Goal: Information Seeking & Learning: Check status

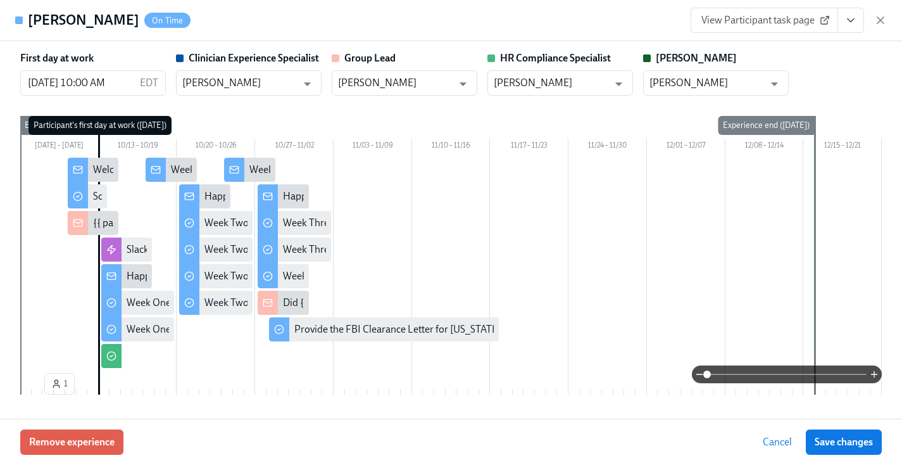
scroll to position [2052, 0]
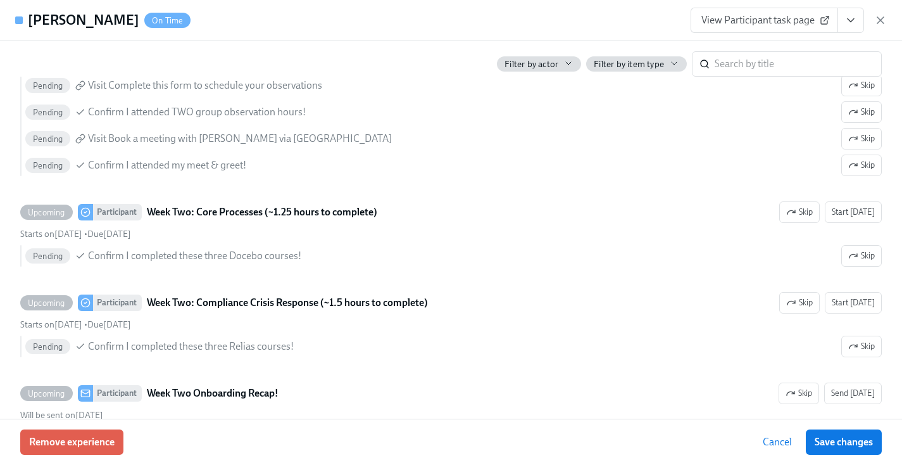
click at [887, 26] on icon "button" at bounding box center [880, 20] width 13 height 13
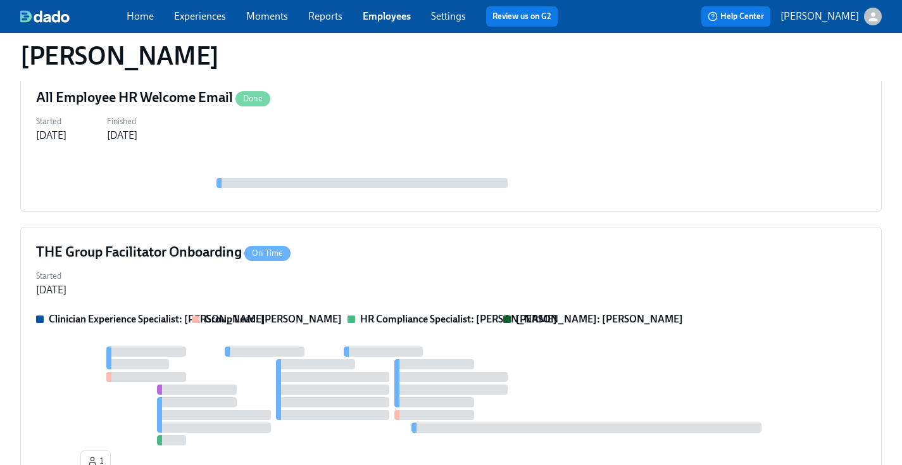
click at [377, 14] on link "Employees" at bounding box center [387, 16] width 48 height 12
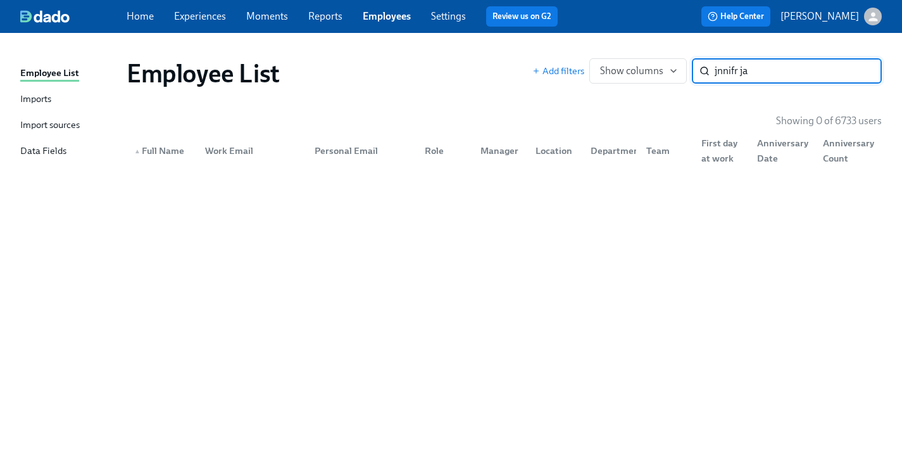
click at [719, 74] on input "jnnifr ja" at bounding box center [798, 70] width 167 height 25
click at [742, 73] on input "jennifr ja" at bounding box center [798, 70] width 167 height 25
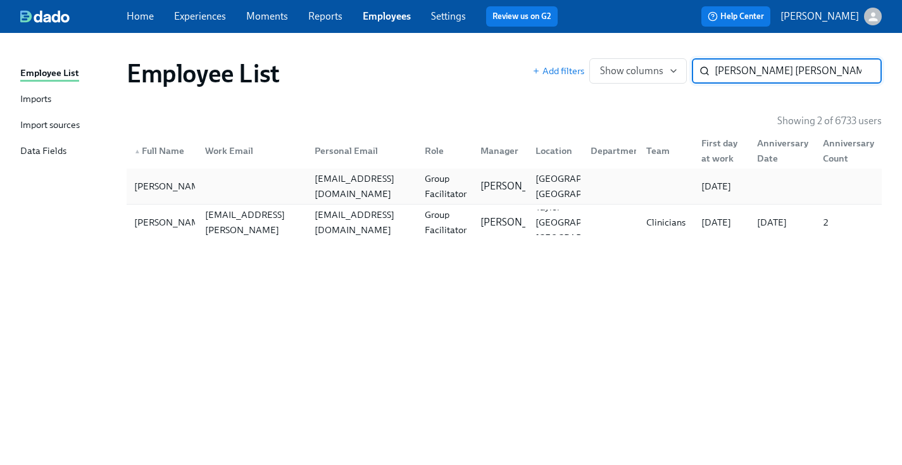
type input "[PERSON_NAME] [PERSON_NAME]"
click at [458, 194] on div "Group Facilitator" at bounding box center [446, 186] width 52 height 30
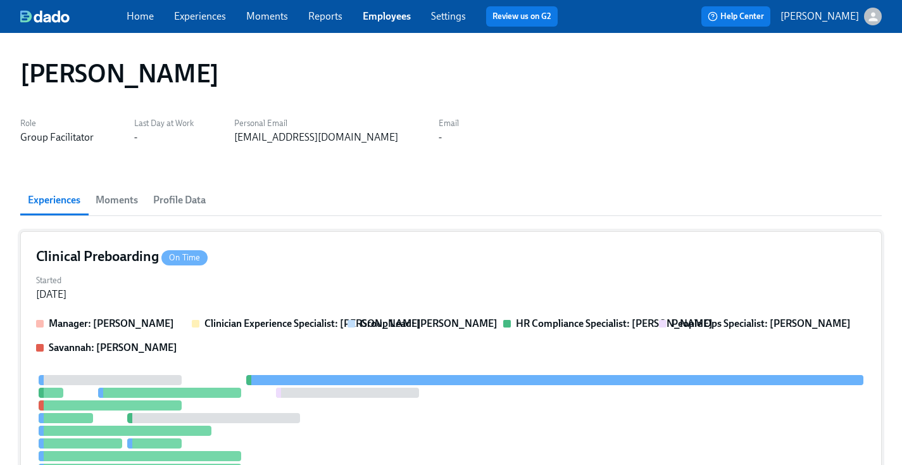
click at [424, 290] on div "Started [DATE]" at bounding box center [451, 286] width 830 height 30
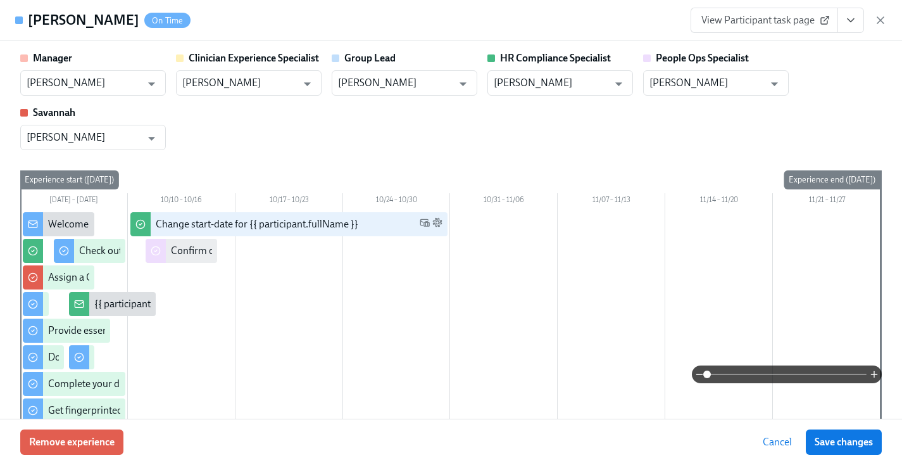
click at [861, 15] on button "View task page" at bounding box center [851, 20] width 27 height 25
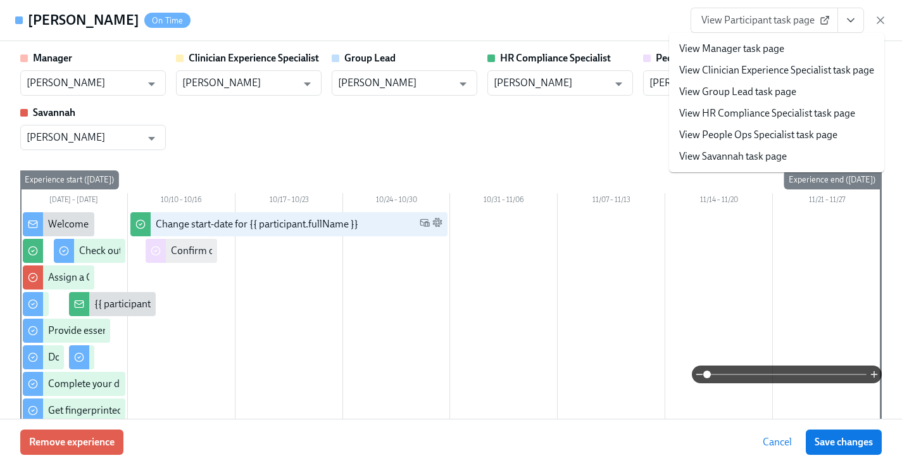
click at [736, 122] on li "View HR Compliance Specialist task page" at bounding box center [776, 114] width 215 height 22
click at [705, 110] on link "View HR Compliance Specialist task page" at bounding box center [767, 113] width 176 height 14
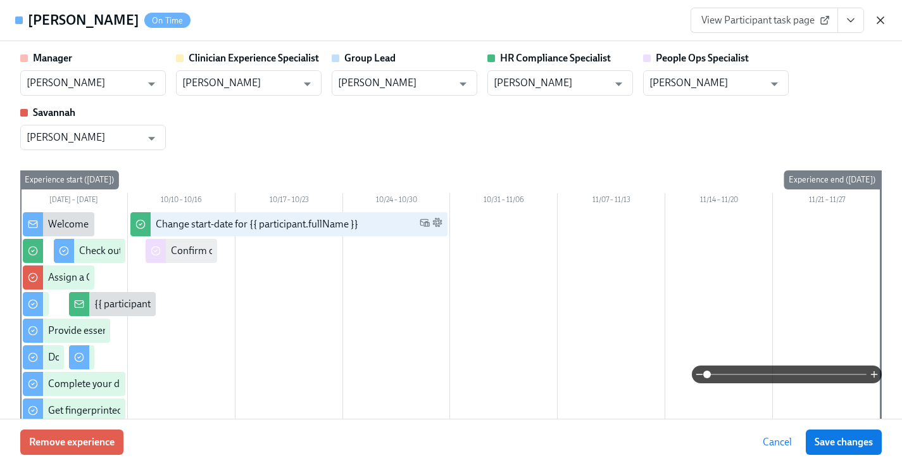
click at [885, 25] on icon "button" at bounding box center [880, 20] width 13 height 13
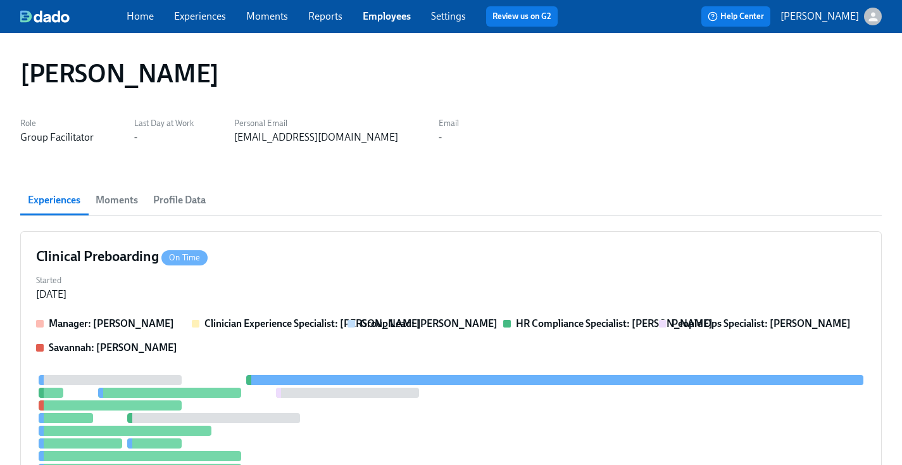
click at [390, 9] on span "Employees" at bounding box center [387, 16] width 48 height 14
click at [390, 11] on link "Employees" at bounding box center [387, 16] width 48 height 12
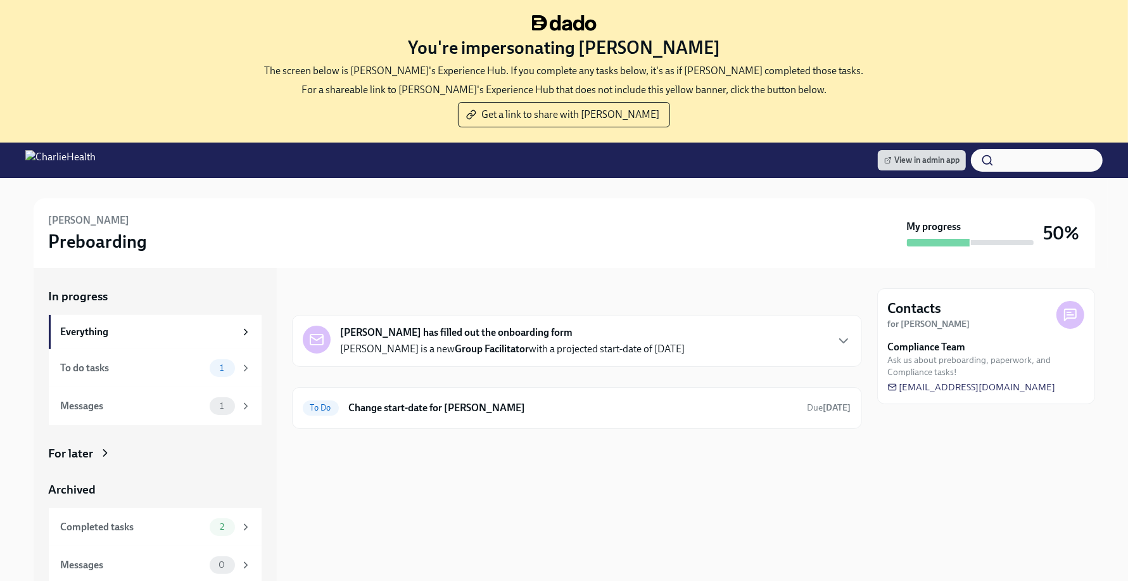
scroll to position [142, 0]
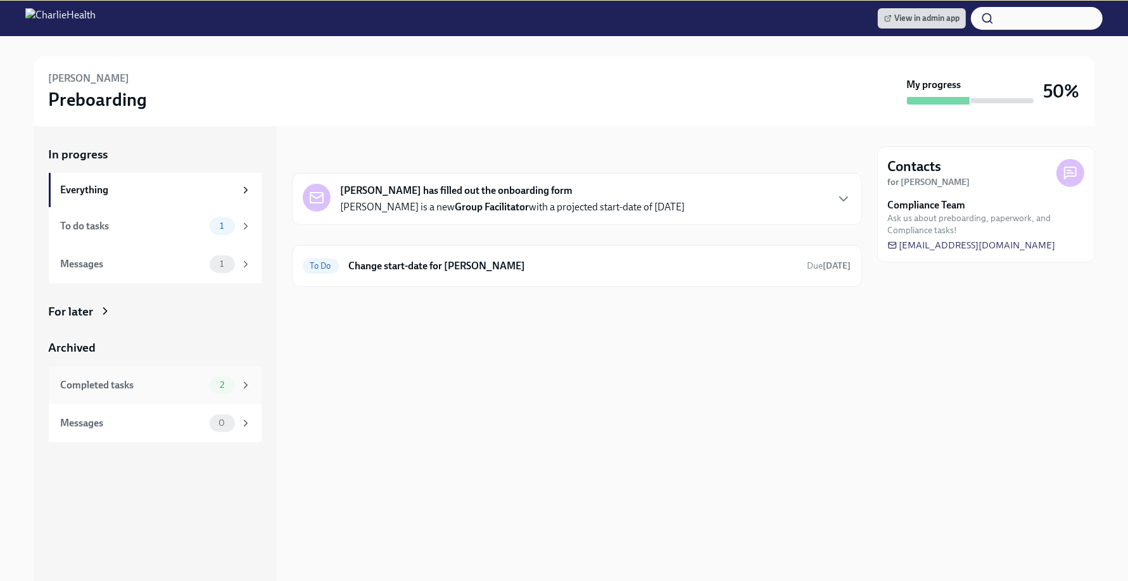
click at [150, 400] on div "Completed tasks 2" at bounding box center [155, 385] width 213 height 38
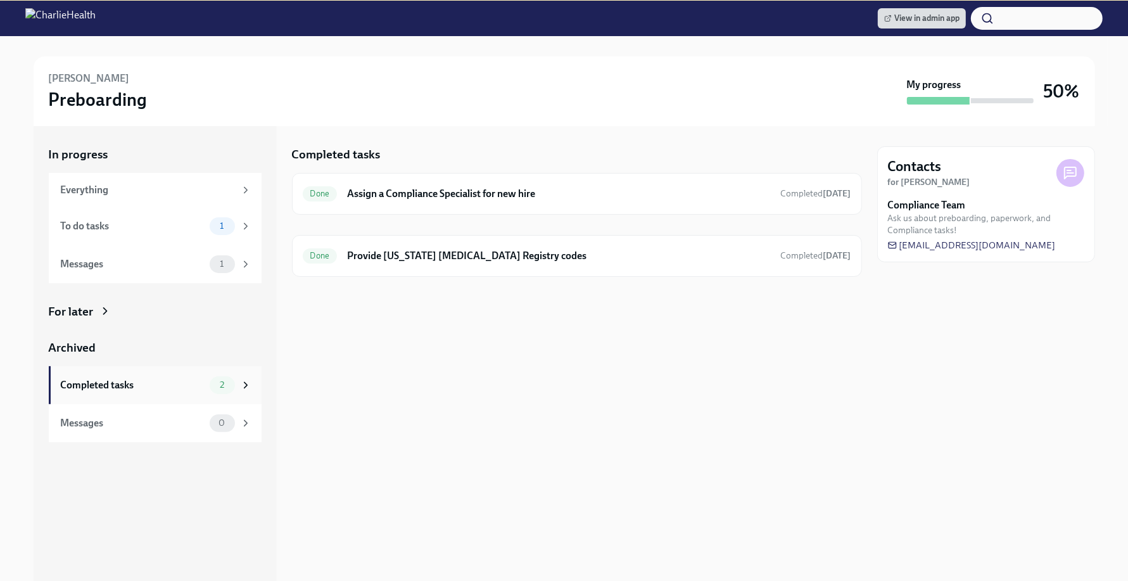
click at [170, 380] on div "Completed tasks" at bounding box center [133, 385] width 144 height 14
click at [200, 386] on div "Completed tasks" at bounding box center [133, 385] width 144 height 14
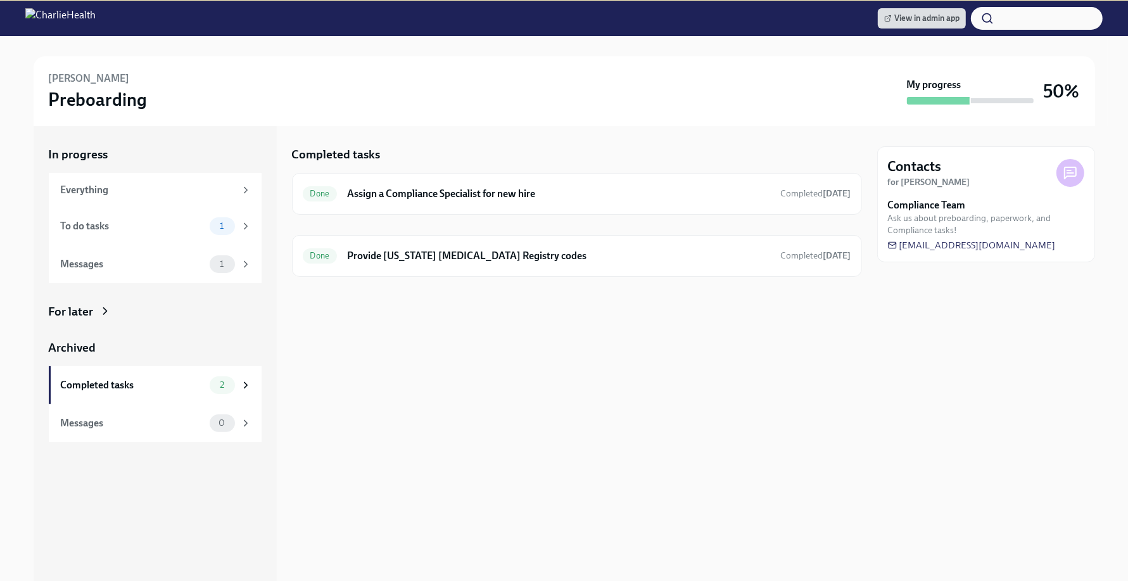
click at [374, 368] on div "Completed tasks Done Assign a Compliance Specialist for new hire Completed 6 da…" at bounding box center [577, 353] width 570 height 455
click at [136, 358] on div "Archived Completed tasks 2 Messages 0" at bounding box center [155, 390] width 213 height 103
click at [136, 378] on div "Completed tasks" at bounding box center [133, 385] width 144 height 14
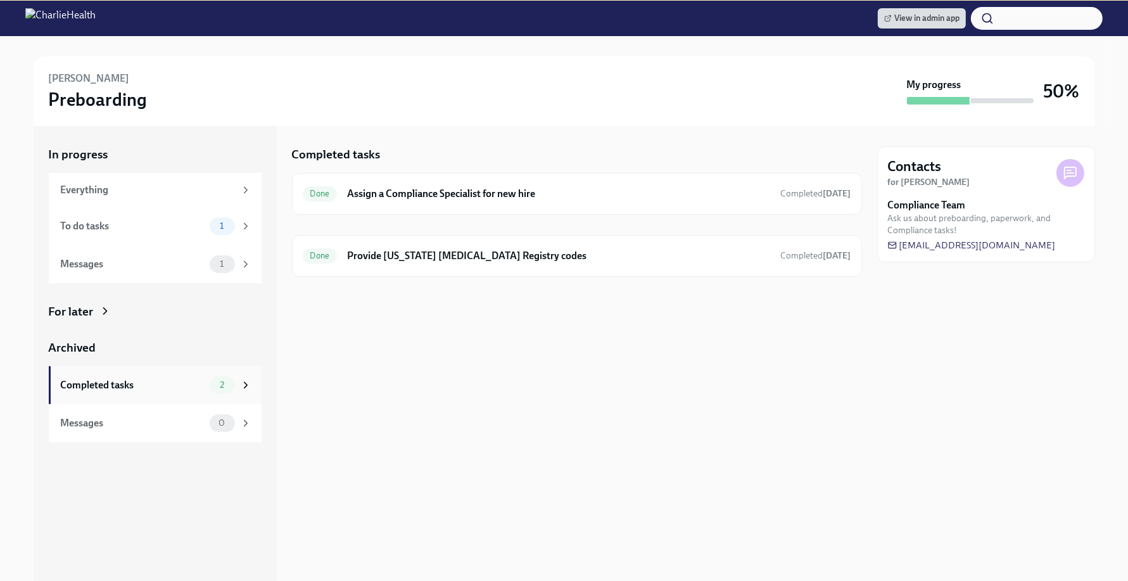
click at [136, 378] on div "Completed tasks" at bounding box center [133, 385] width 144 height 14
click at [440, 265] on div "Done Provide Pennsylvania Child Abuse Registry codes Completed 4 days ago" at bounding box center [577, 256] width 570 height 42
click at [441, 249] on h6 "Provide [US_STATE] [MEDICAL_DATA] Registry codes" at bounding box center [558, 256] width 423 height 14
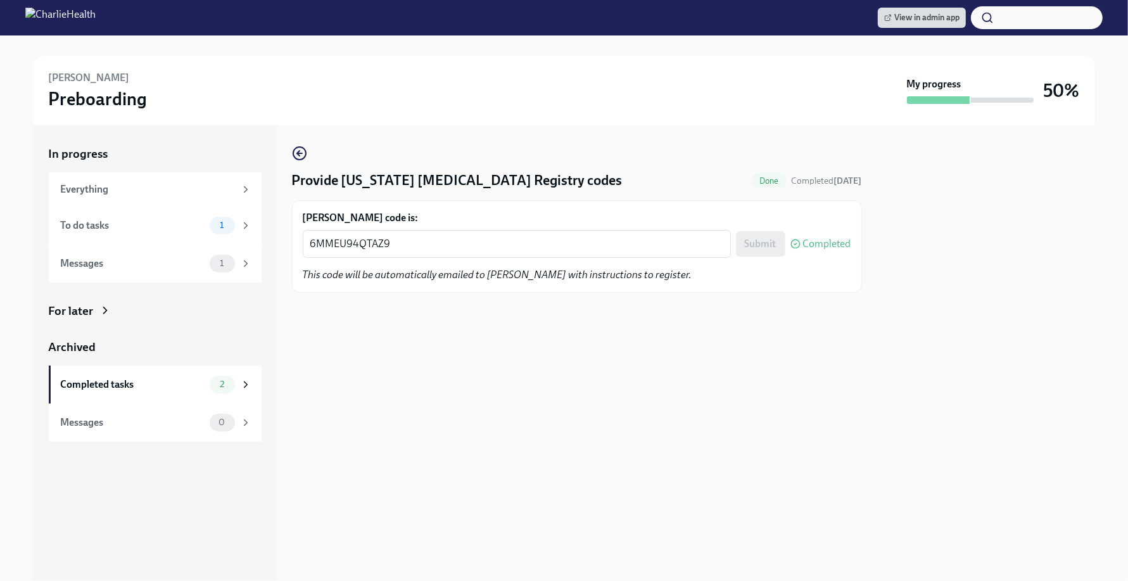
click at [524, 374] on div "Provide Pennsylvania Child Abuse Registry codes Done Completed 4 days ago Jenni…" at bounding box center [577, 352] width 570 height 455
